Goal: Find specific page/section

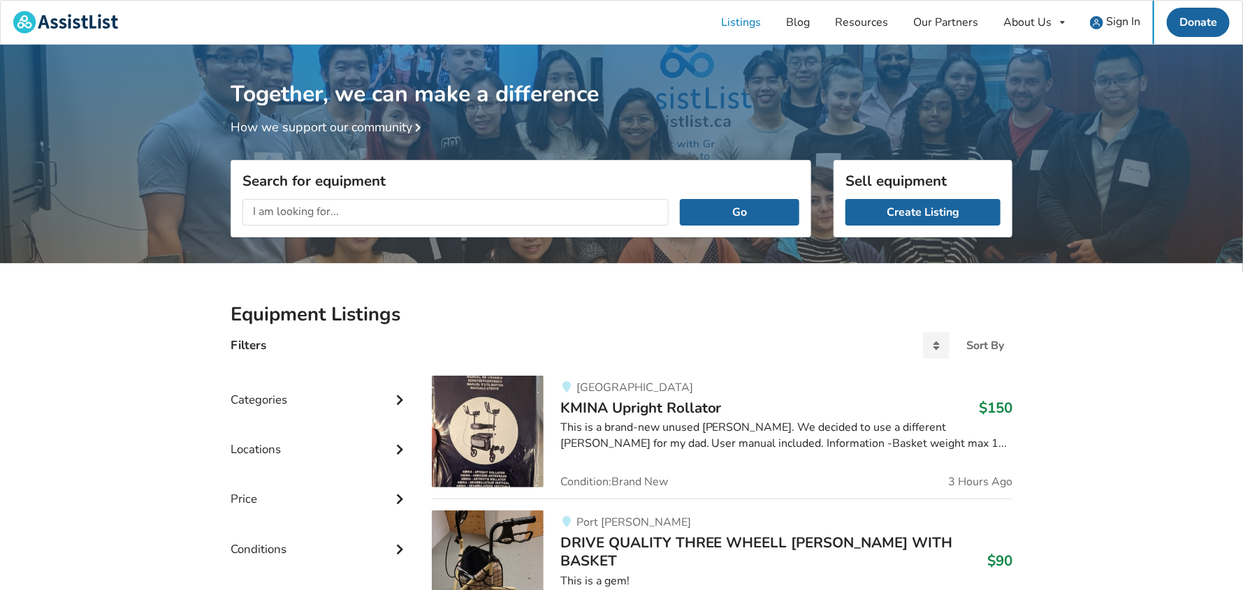
click at [398, 215] on input "text" at bounding box center [455, 212] width 426 height 27
click at [680, 199] on button "Go" at bounding box center [739, 212] width 119 height 27
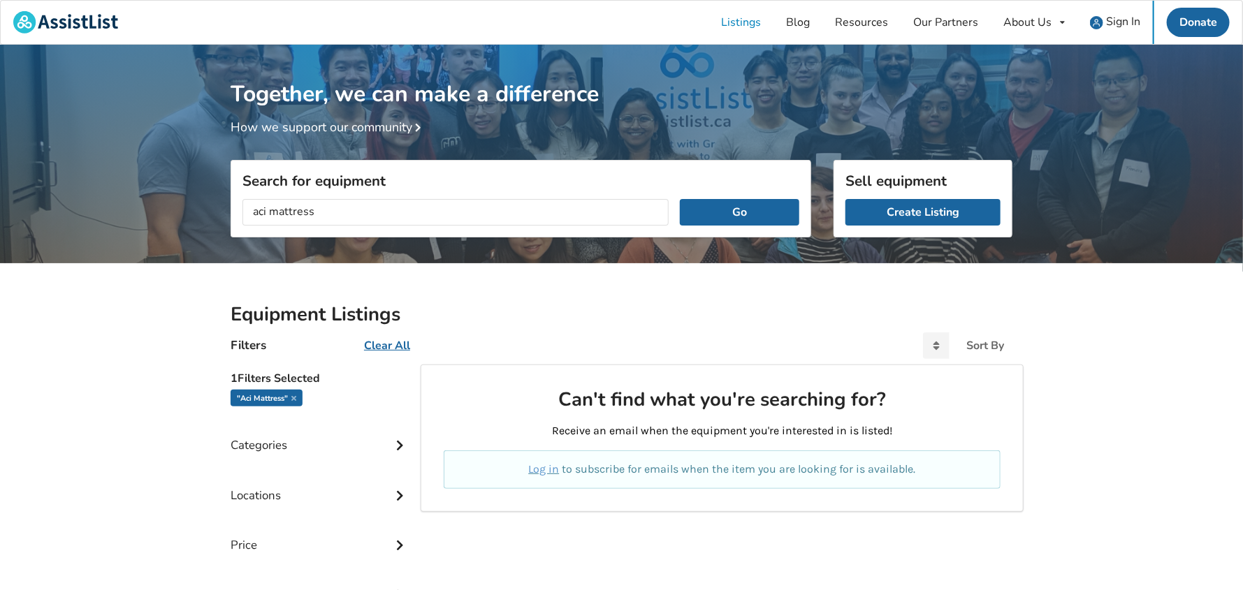
drag, startPoint x: 338, startPoint y: 214, endPoint x: 254, endPoint y: 208, distance: 83.3
click at [254, 208] on input "aci mattress" at bounding box center [455, 212] width 426 height 27
type input "air mattress"
click at [680, 199] on button "Go" at bounding box center [739, 212] width 119 height 27
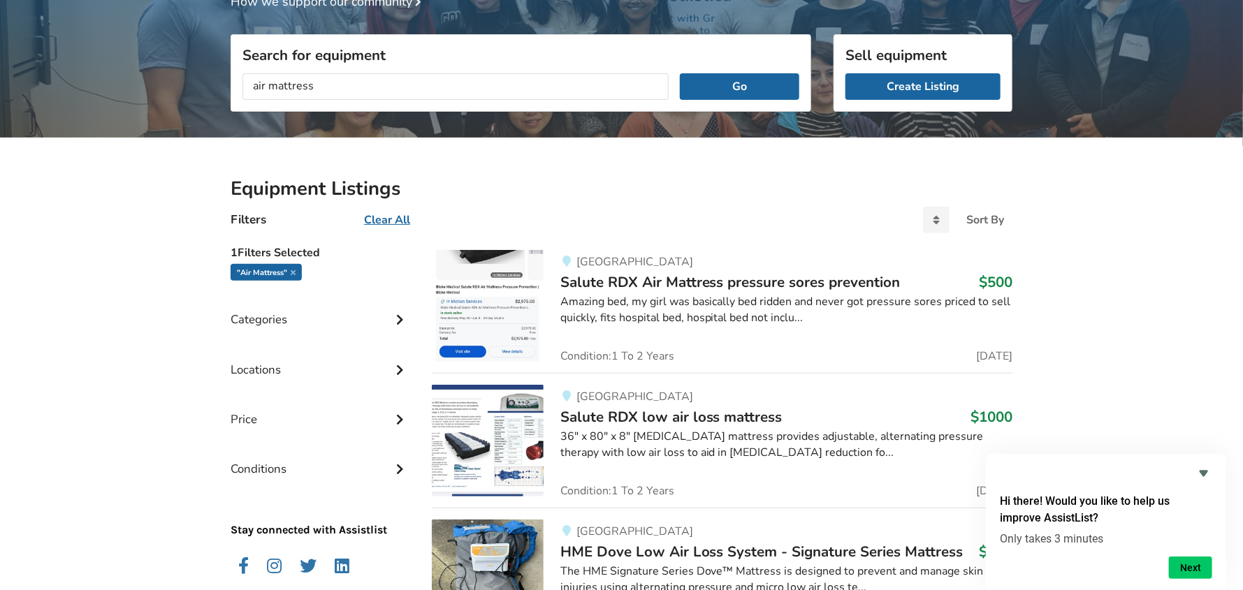
scroll to position [124, 0]
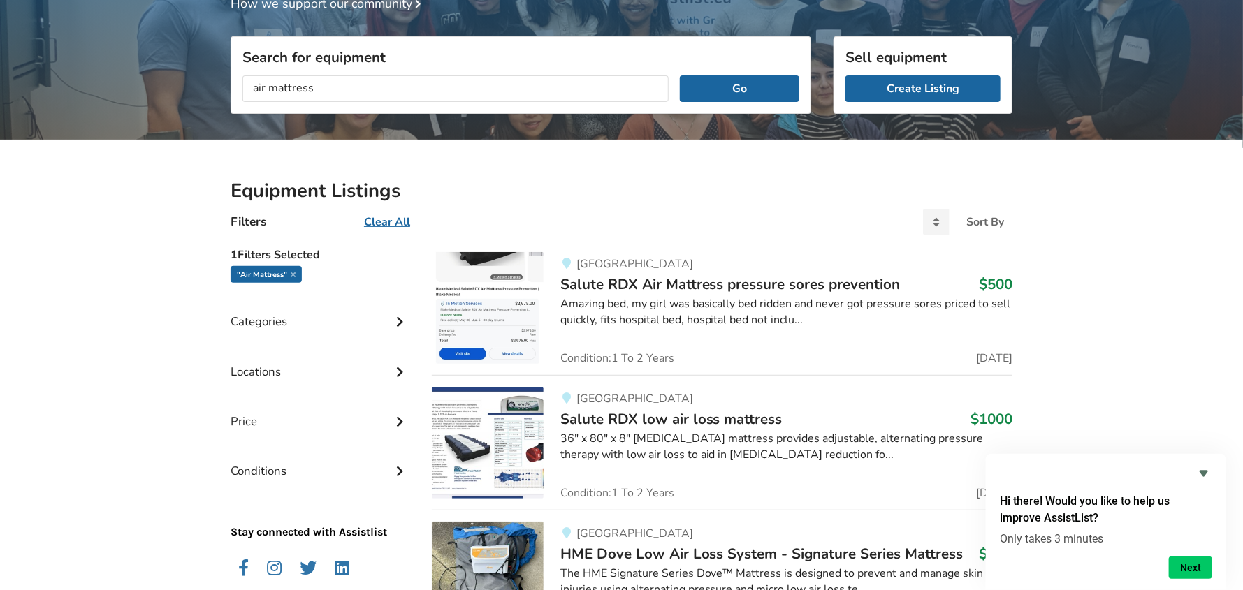
click at [588, 284] on span "Salute RDX Air Mattress pressure sores prevention" at bounding box center [730, 285] width 340 height 20
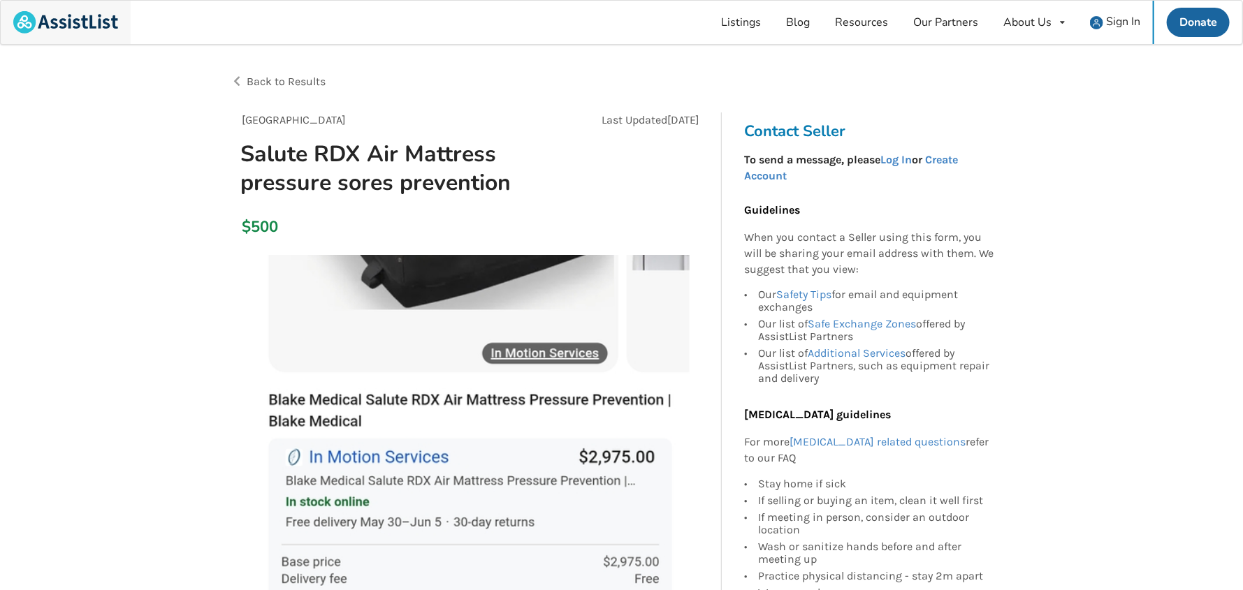
scroll to position [124, 0]
